Goal: Task Accomplishment & Management: Use online tool/utility

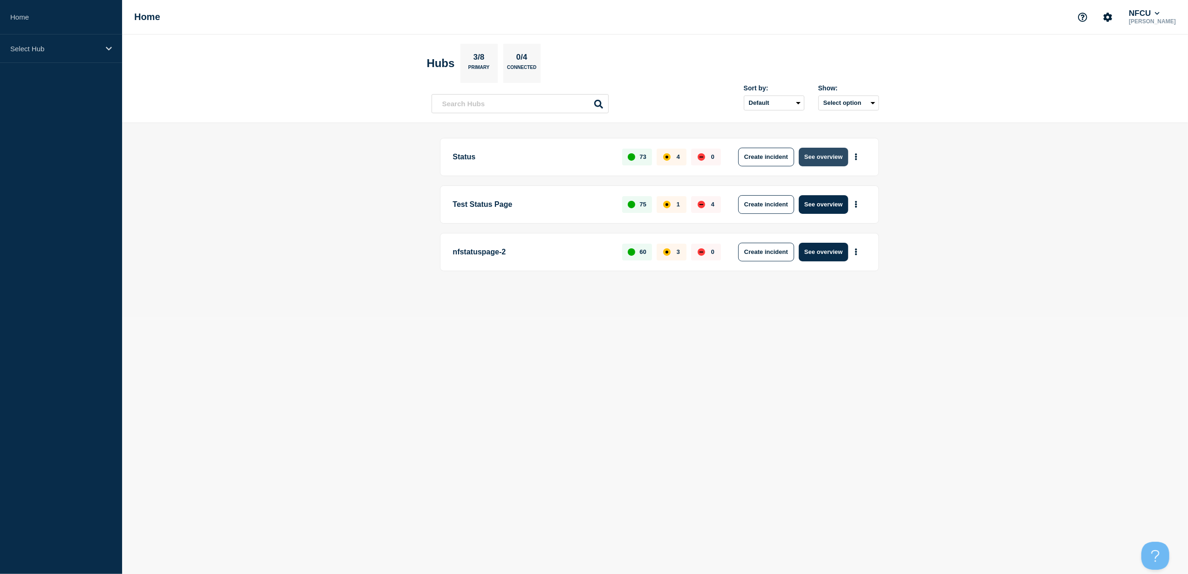
click at [829, 159] on button "See overview" at bounding box center [823, 157] width 49 height 19
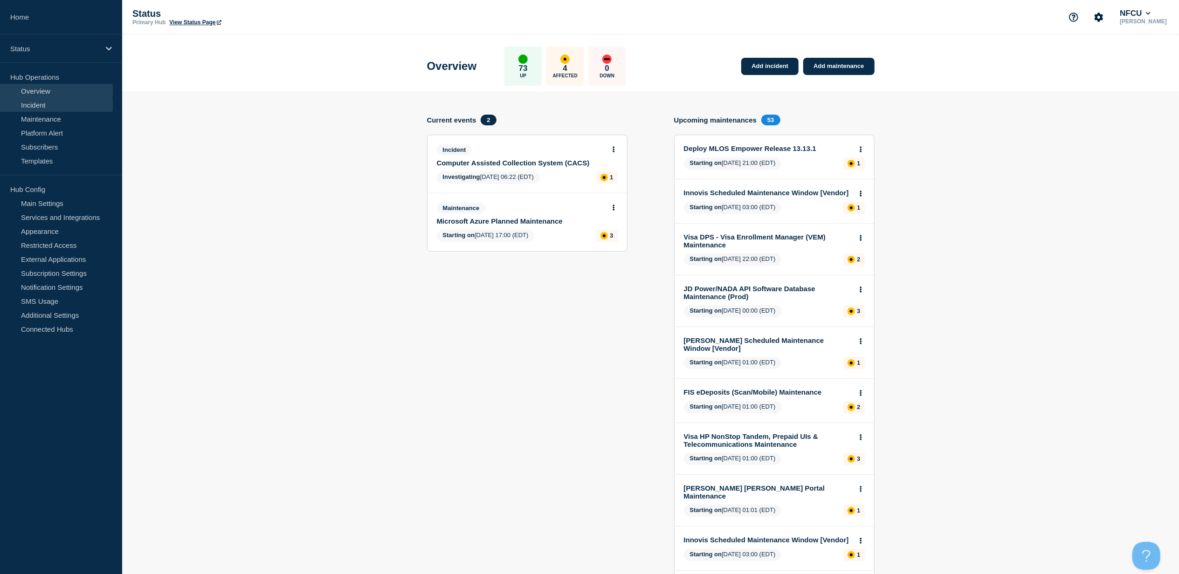
click at [63, 107] on link "Incident" at bounding box center [56, 105] width 113 height 14
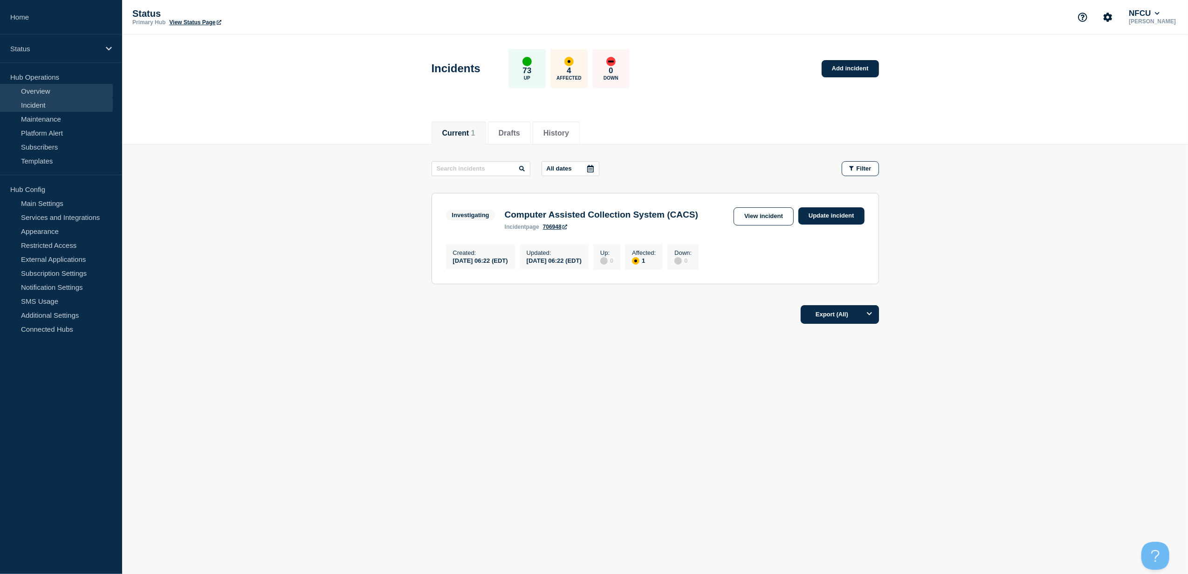
click at [75, 94] on link "Overview" at bounding box center [56, 91] width 113 height 14
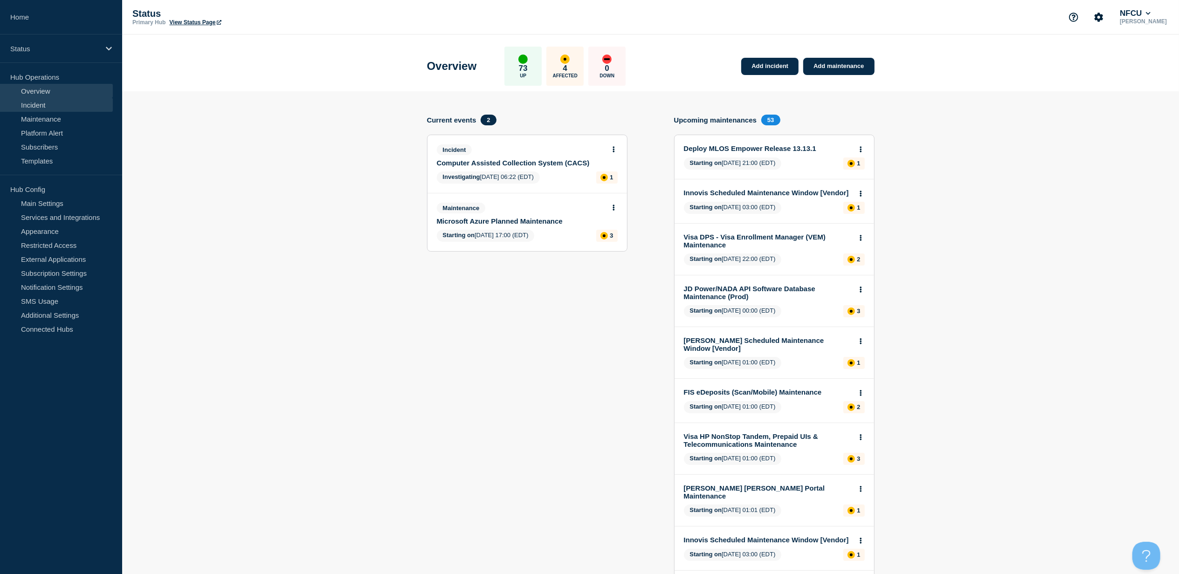
click at [51, 103] on link "Incident" at bounding box center [56, 105] width 113 height 14
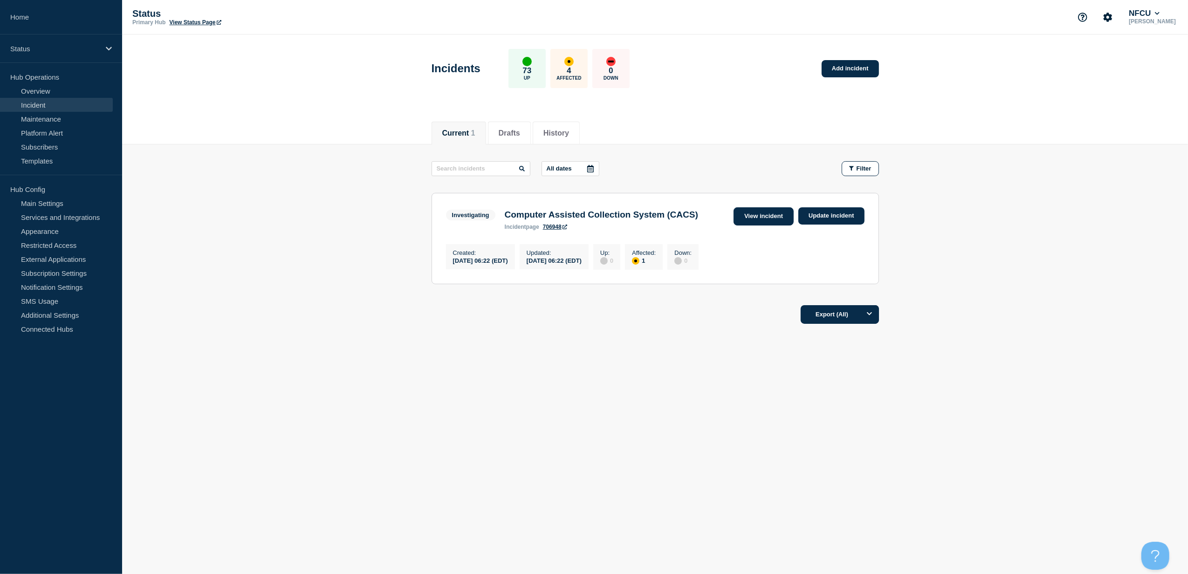
click at [774, 220] on link "View incident" at bounding box center [764, 216] width 60 height 18
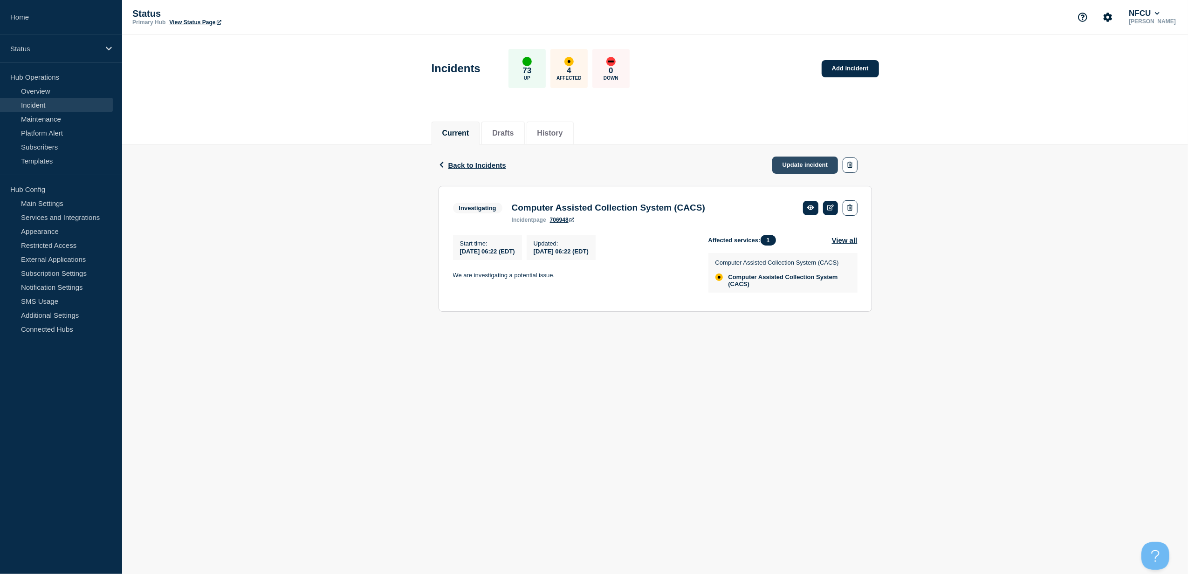
click at [789, 159] on link "Update incident" at bounding box center [805, 165] width 66 height 17
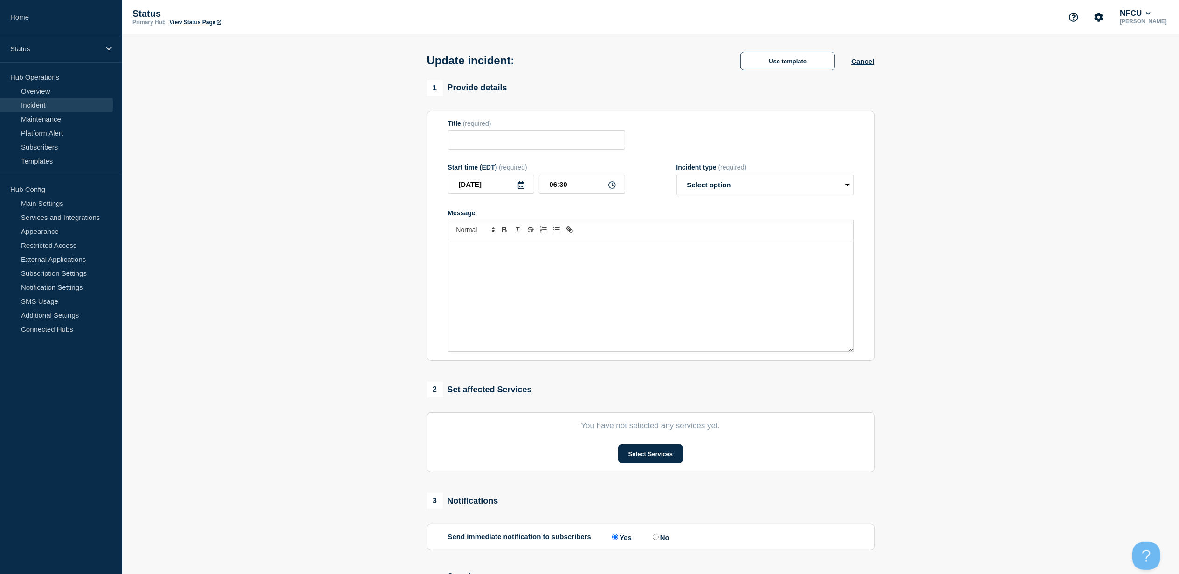
type input "Computer Assisted Collection System (CACS)"
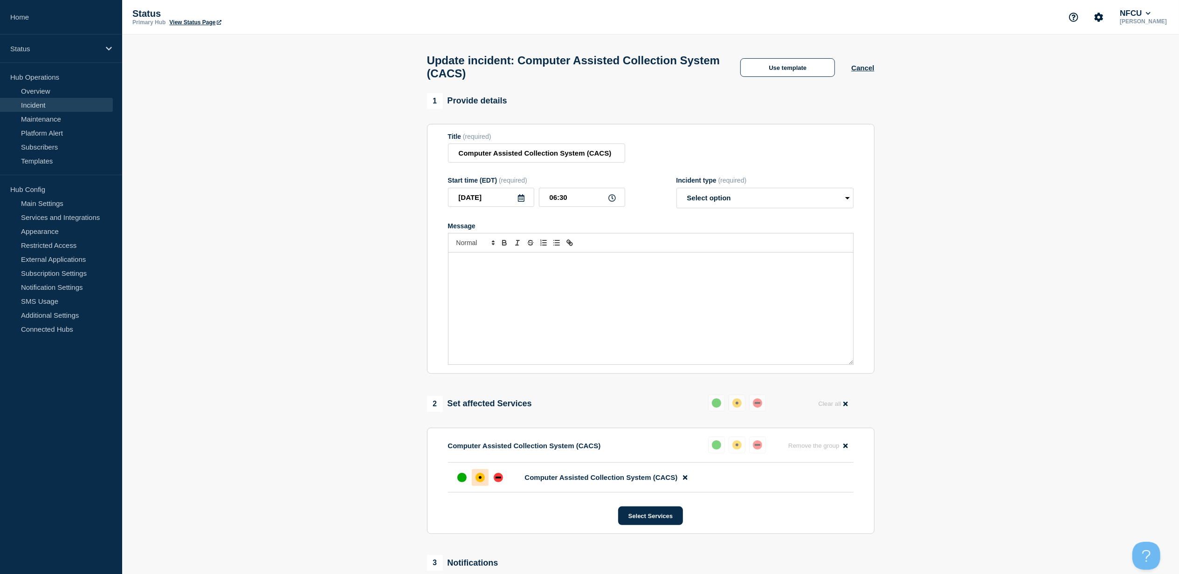
click at [482, 310] on div "Message" at bounding box center [650, 309] width 405 height 112
paste div "Message"
click at [761, 193] on div "Incident type (required) Select option Investigating Identified Monitoring Reso…" at bounding box center [764, 193] width 177 height 32
click at [783, 202] on select "Select option Investigating Identified Monitoring Resolved" at bounding box center [764, 198] width 177 height 21
select select "identified"
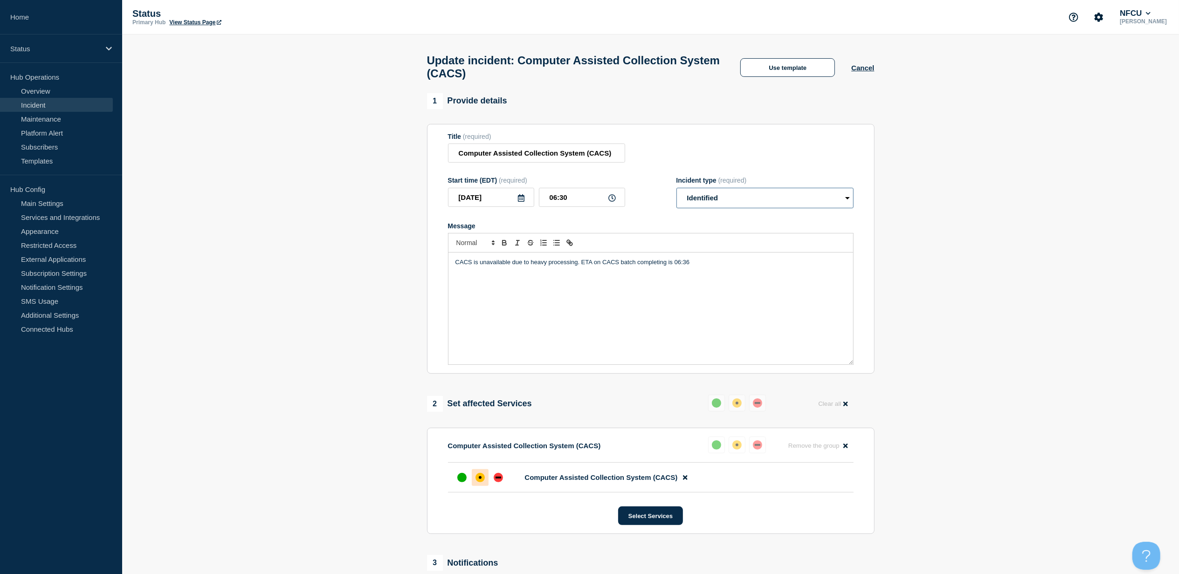
click at [676, 194] on select "Select option Investigating Identified Monitoring Resolved" at bounding box center [764, 198] width 177 height 21
click at [793, 75] on button "Use template" at bounding box center [787, 67] width 95 height 19
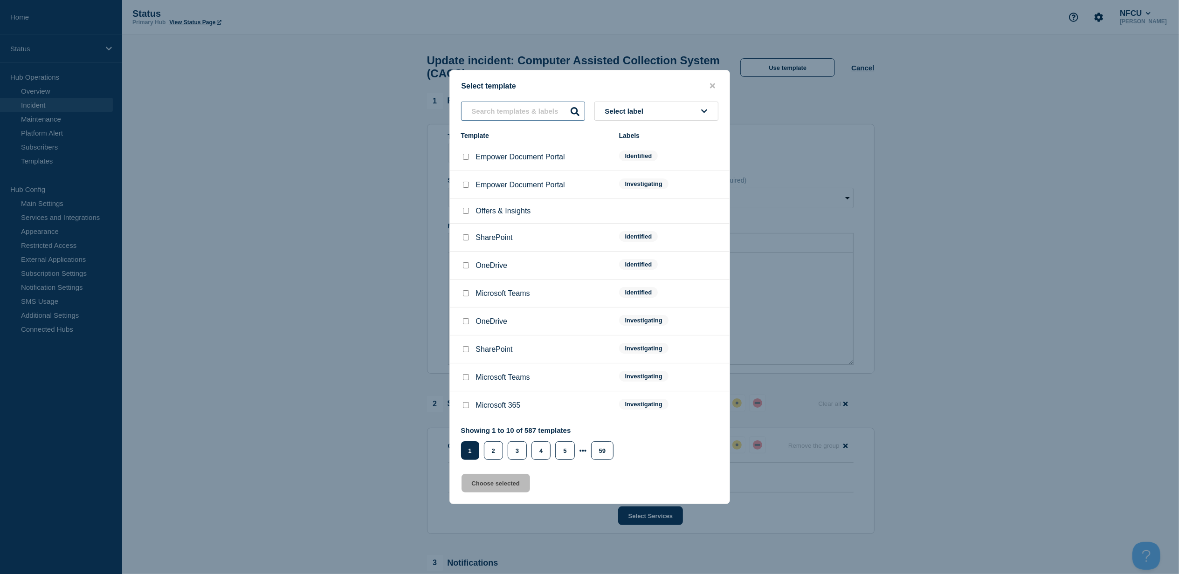
click at [539, 111] on input "text" at bounding box center [523, 111] width 124 height 19
type input "c"
click at [715, 87] on button "close button" at bounding box center [712, 86] width 11 height 9
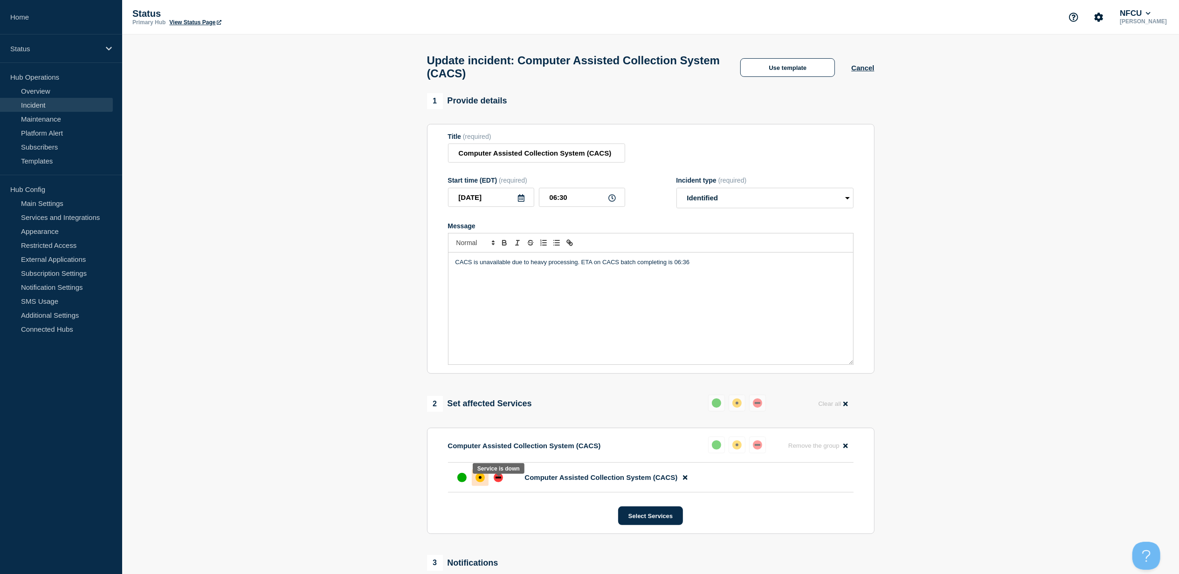
drag, startPoint x: 498, startPoint y: 481, endPoint x: 528, endPoint y: 487, distance: 30.4
click at [499, 481] on div "down" at bounding box center [498, 477] width 9 height 9
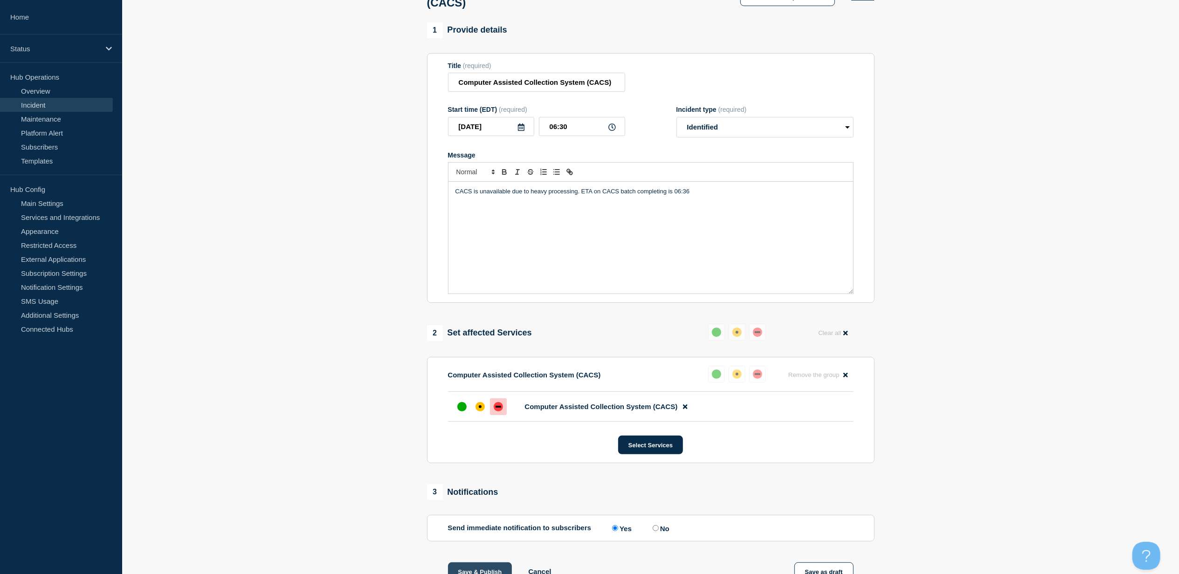
scroll to position [200, 0]
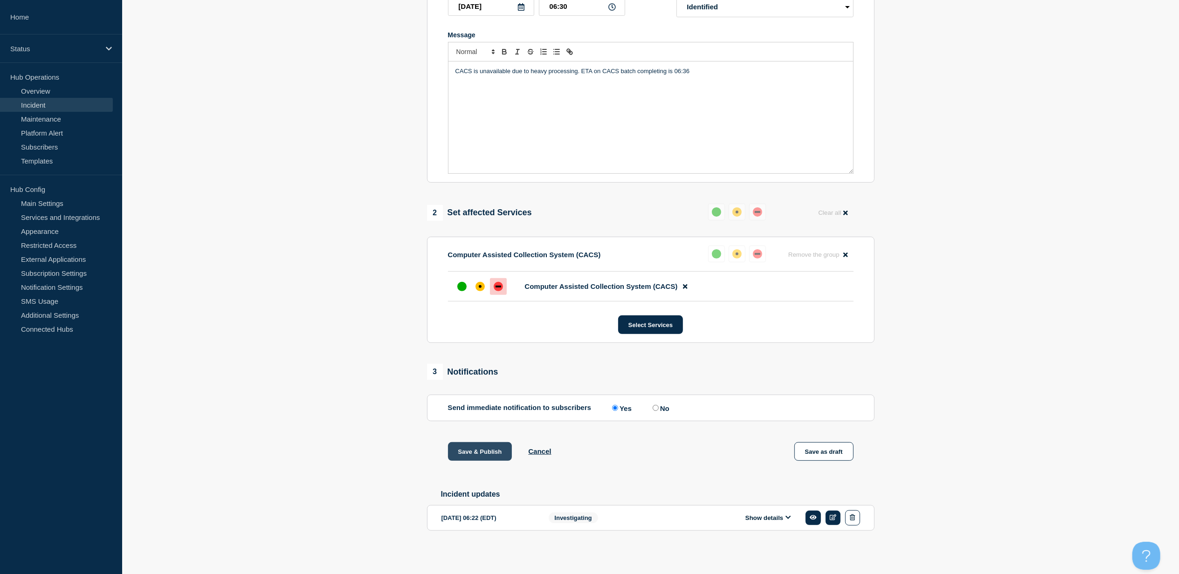
click at [467, 446] on button "Save & Publish" at bounding box center [480, 451] width 64 height 19
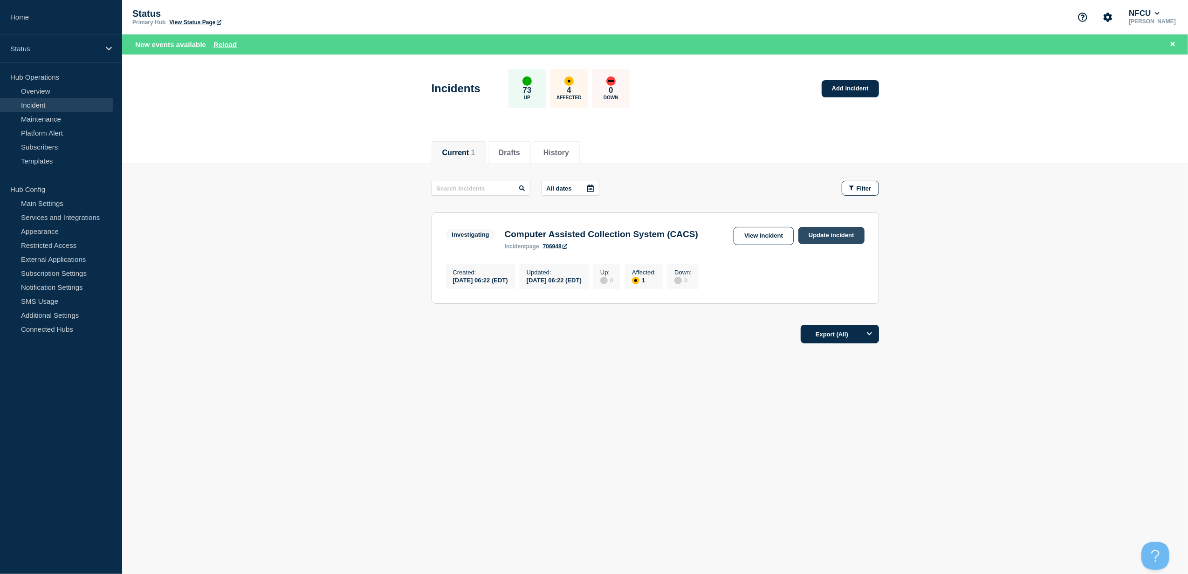
click at [821, 237] on link "Update incident" at bounding box center [832, 235] width 66 height 17
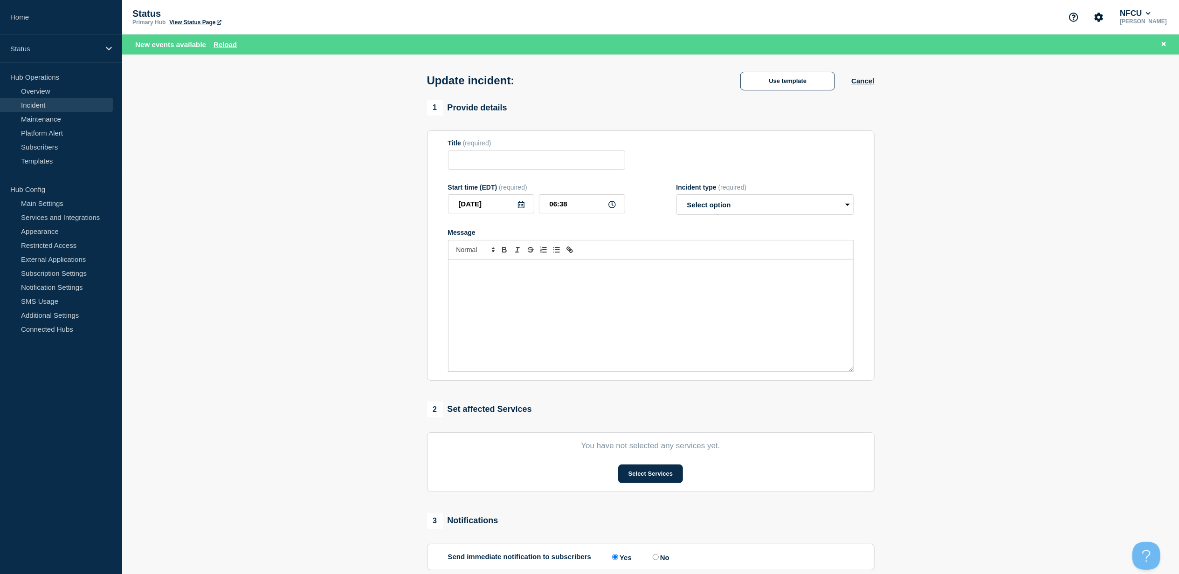
type input "Computer Assisted Collection System (CACS)"
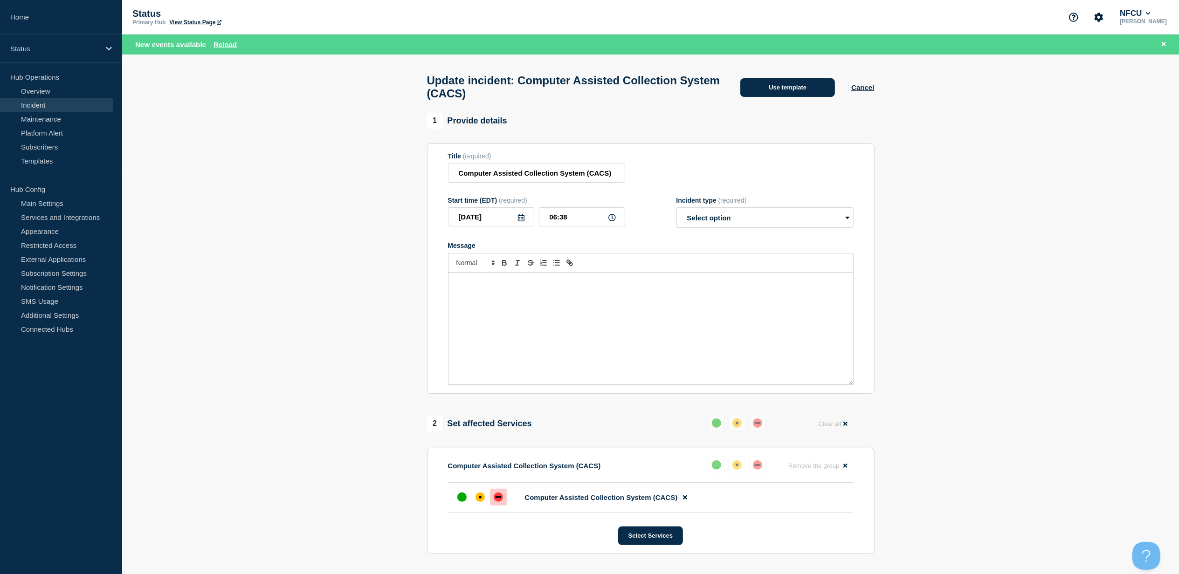
click at [808, 90] on button "Use template" at bounding box center [787, 87] width 95 height 19
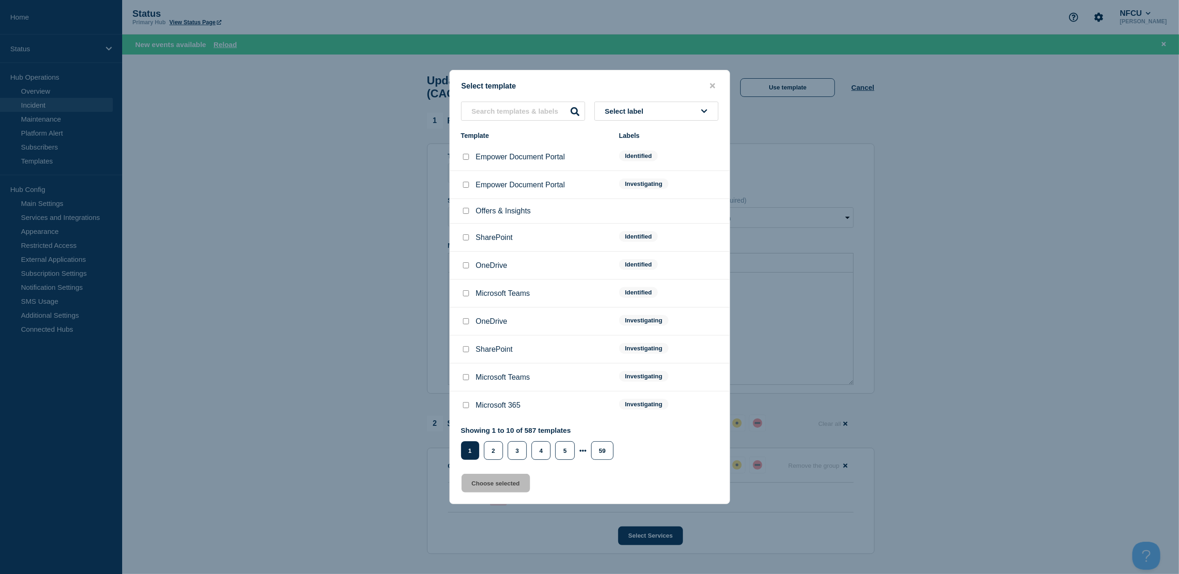
click at [687, 109] on button "Select label" at bounding box center [656, 111] width 124 height 19
click at [646, 250] on button "Resolved" at bounding box center [656, 257] width 124 height 19
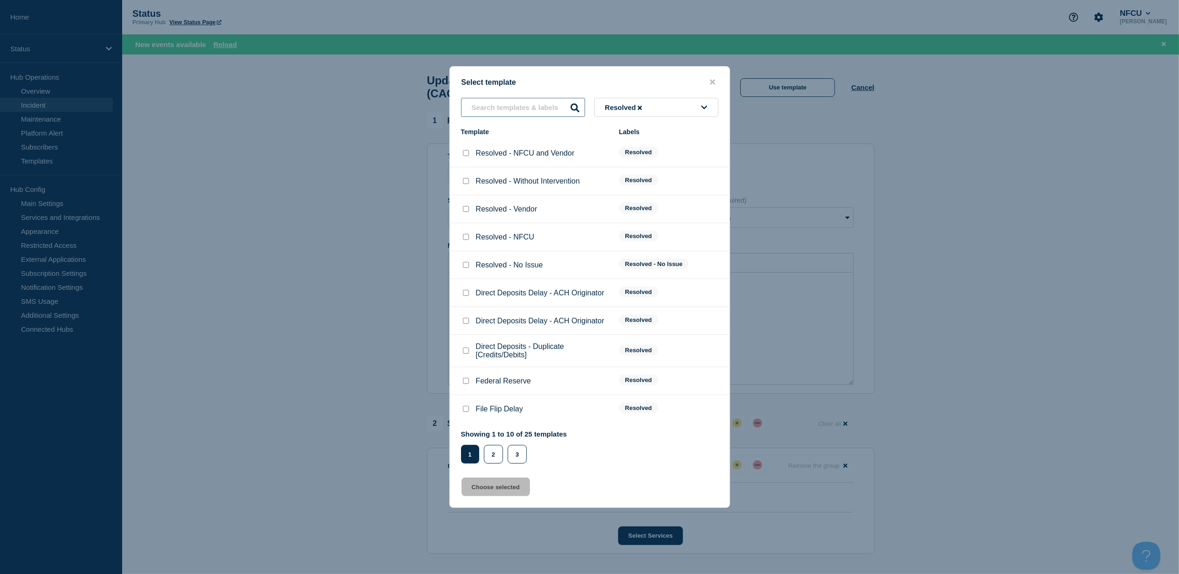
click at [530, 108] on input "text" at bounding box center [523, 107] width 124 height 19
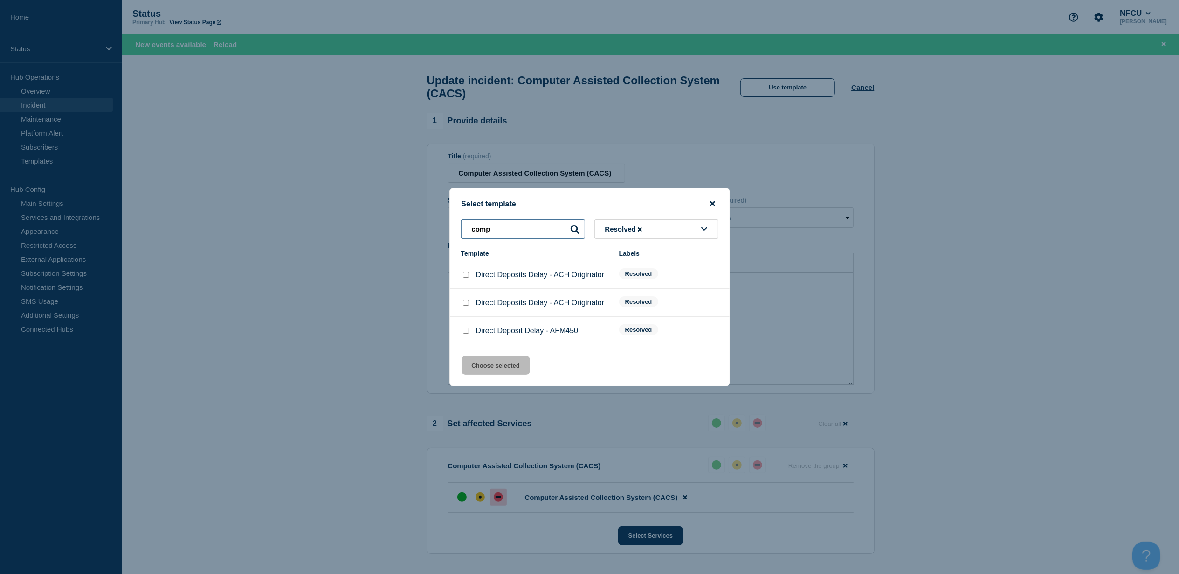
type input "comp"
click at [711, 201] on icon "close button" at bounding box center [712, 203] width 5 height 5
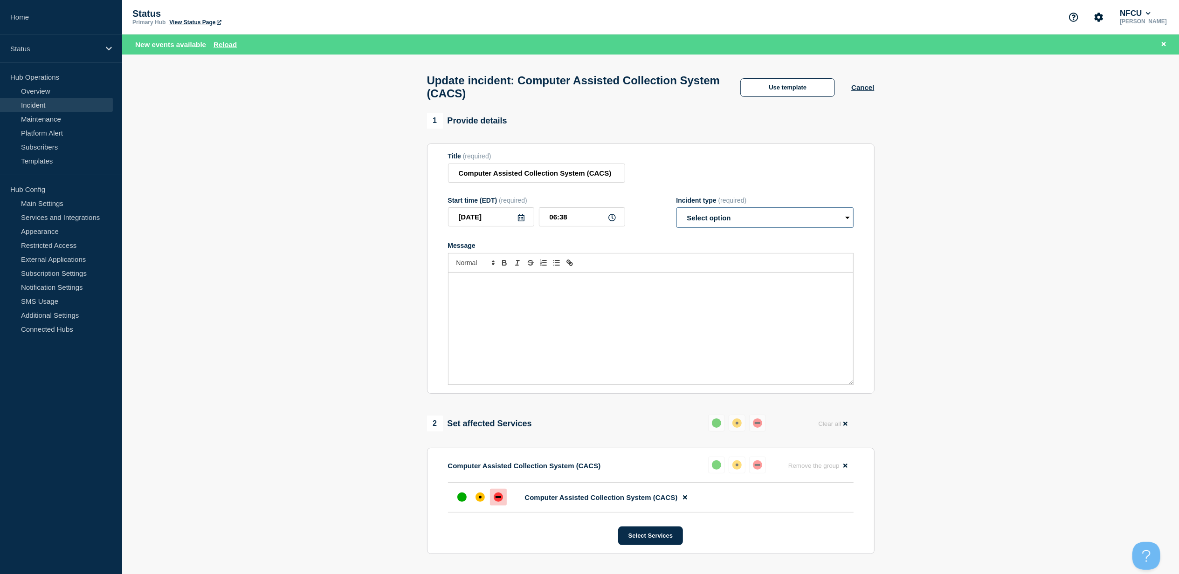
click at [770, 219] on select "Select option Investigating Identified Monitoring Resolved" at bounding box center [764, 217] width 177 height 21
select select "resolved"
click at [676, 214] on select "Select option Investigating Identified Monitoring Resolved" at bounding box center [764, 217] width 177 height 21
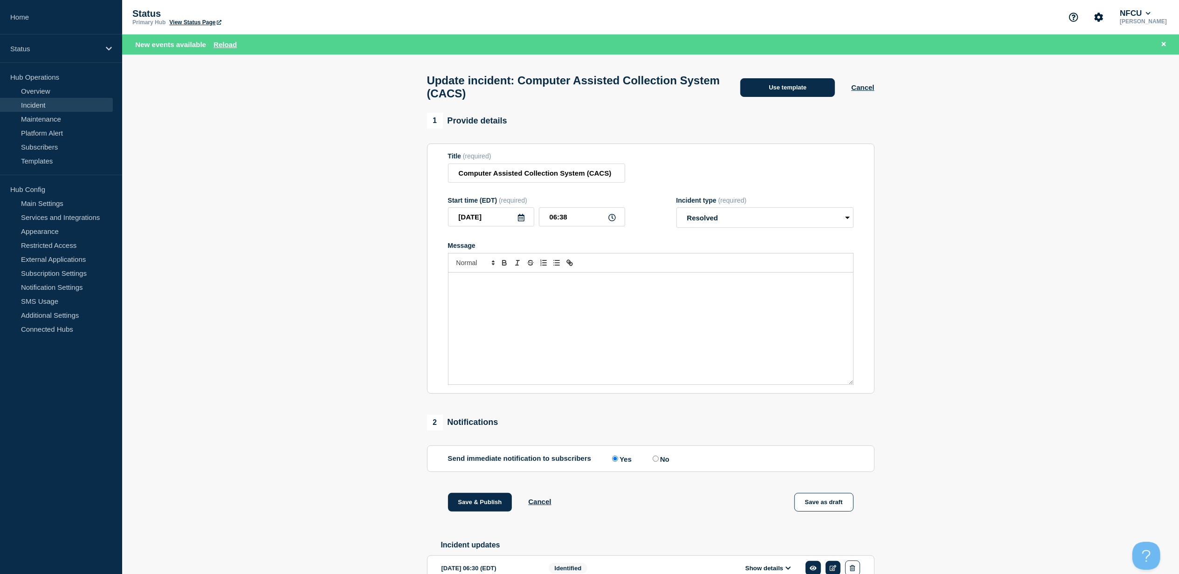
click at [820, 91] on button "Use template" at bounding box center [787, 87] width 95 height 19
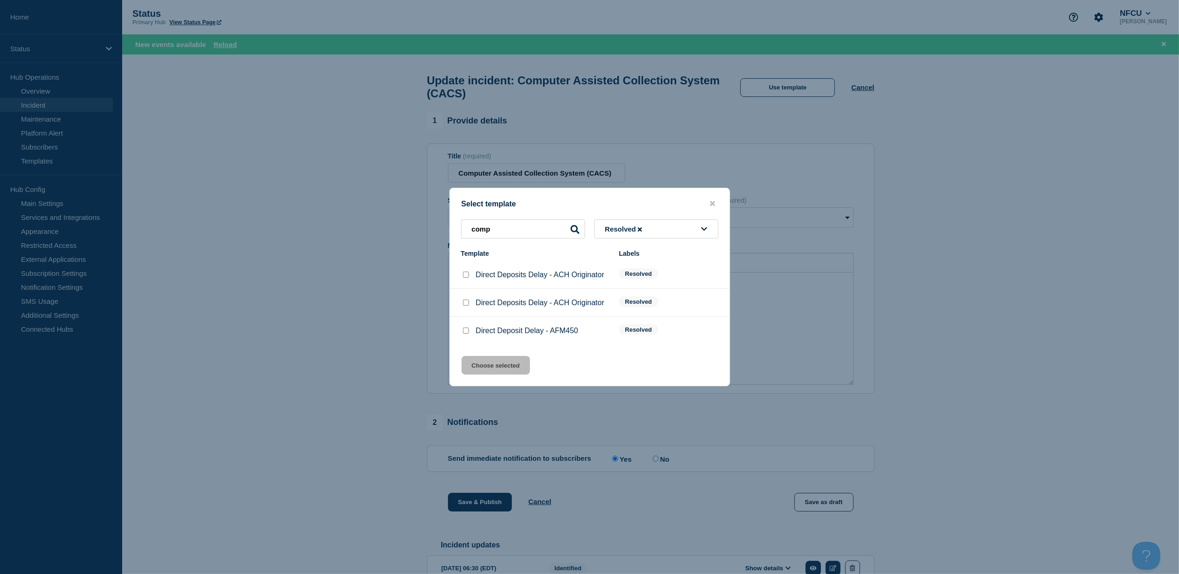
click at [466, 278] on input "Direct Deposits Delay - ACH Originator checkbox" at bounding box center [466, 275] width 6 height 6
checkbox input "true"
click at [503, 361] on button "Choose selected" at bounding box center [496, 365] width 69 height 19
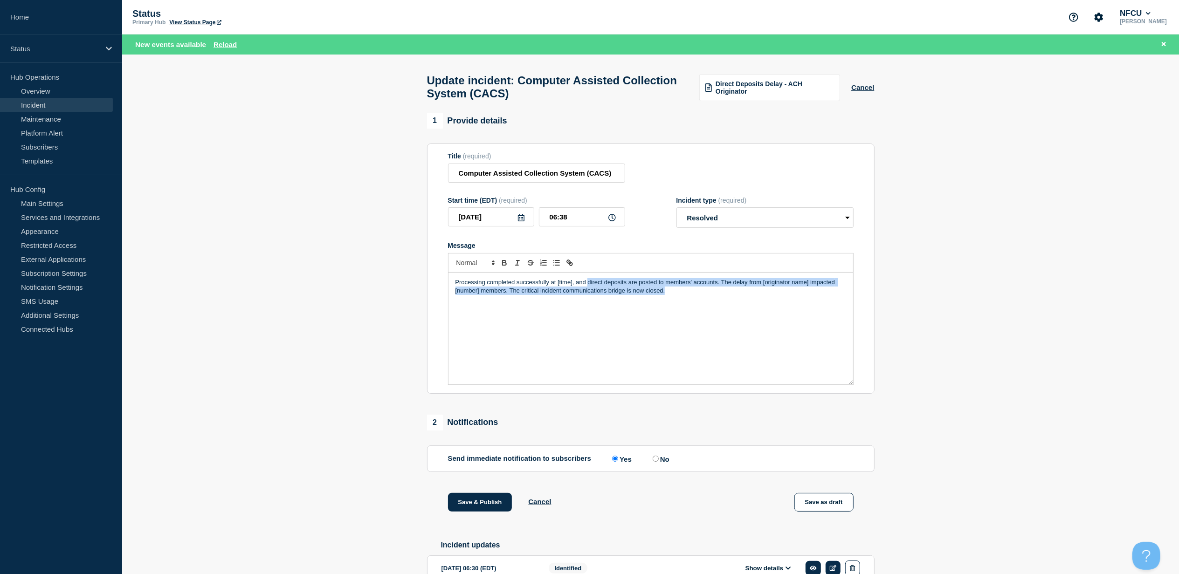
drag, startPoint x: 679, startPoint y: 304, endPoint x: 588, endPoint y: 289, distance: 92.6
click at [588, 289] on div "Processing completed successfully at [time], and direct deposits are posted to …" at bounding box center [650, 329] width 405 height 112
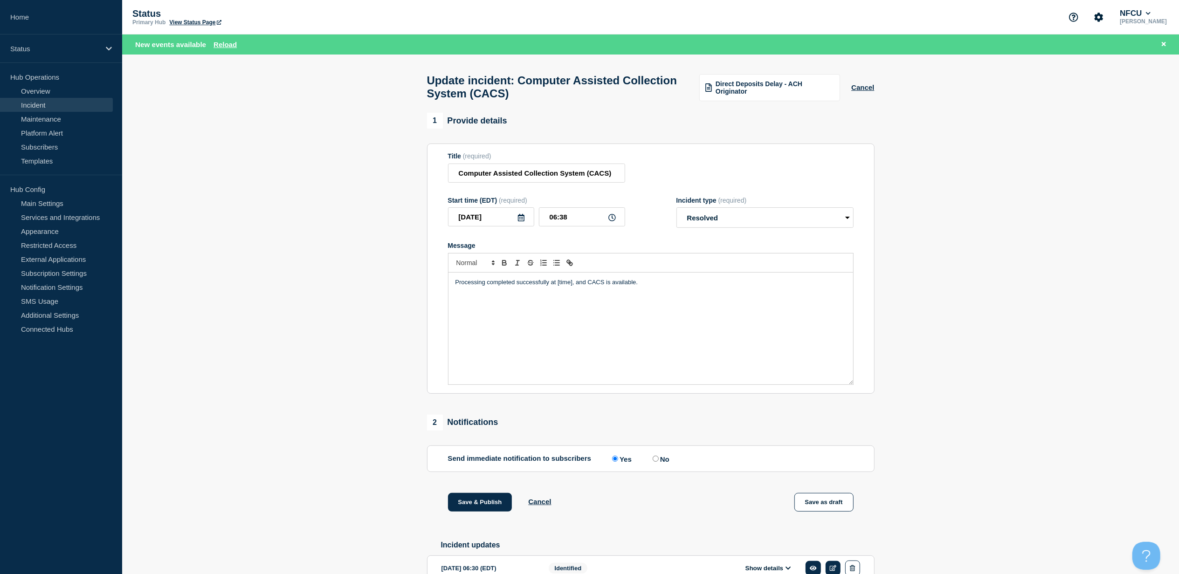
click at [571, 287] on p "Processing completed successfully at [time], and CACS is available." at bounding box center [650, 282] width 391 height 8
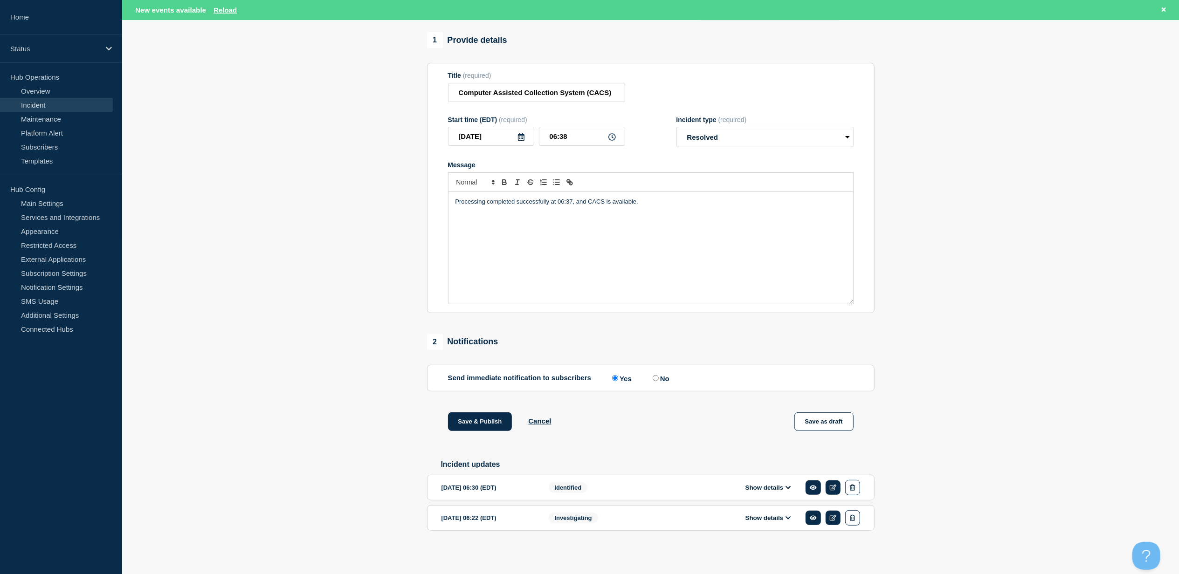
scroll to position [90, 0]
click at [482, 413] on button "Save & Publish" at bounding box center [480, 422] width 64 height 19
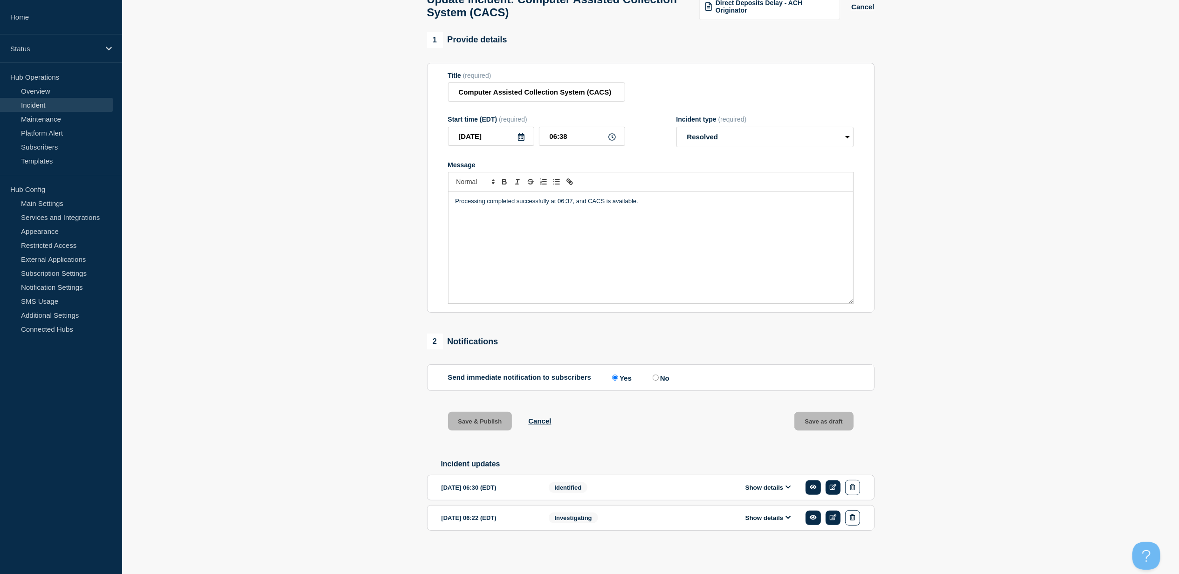
scroll to position [71, 0]
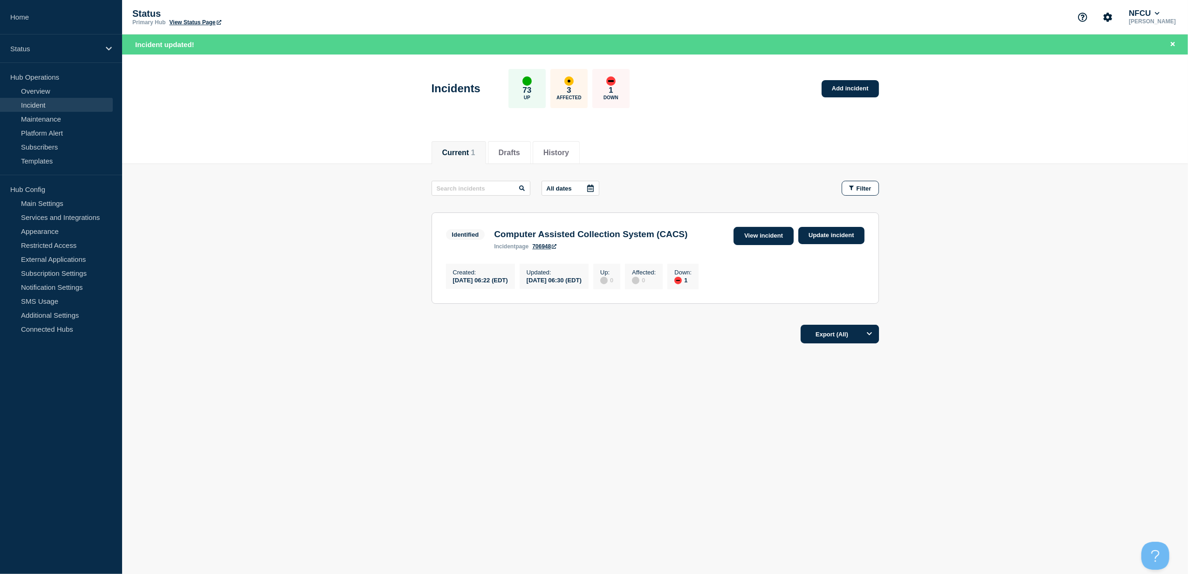
click at [770, 233] on link "View incident" at bounding box center [764, 236] width 60 height 18
